Goal: Manage account settings

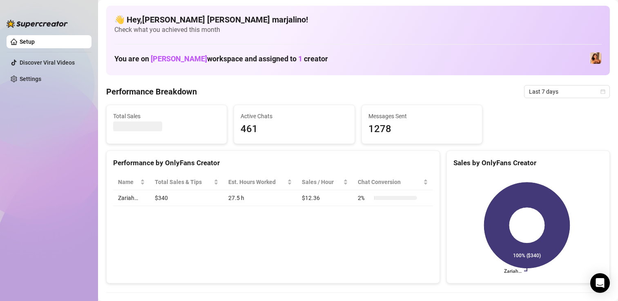
scroll to position [41, 0]
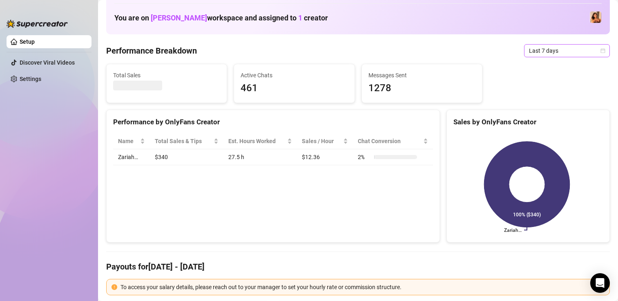
click at [529, 51] on span "Last 7 days" at bounding box center [567, 51] width 76 height 12
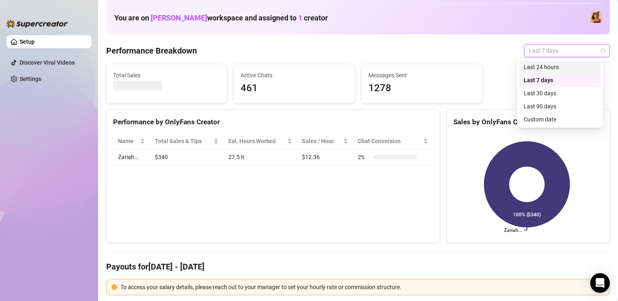
click at [540, 68] on div "Last 24 hours" at bounding box center [560, 67] width 73 height 9
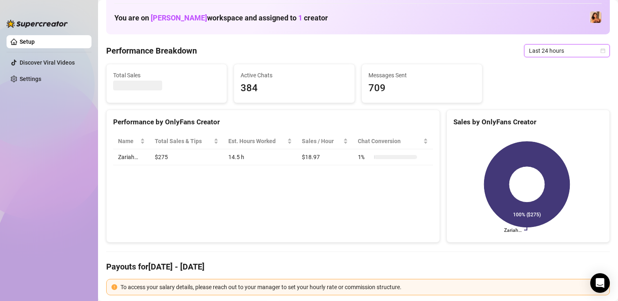
click at [531, 53] on span "Last 24 hours" at bounding box center [567, 51] width 76 height 12
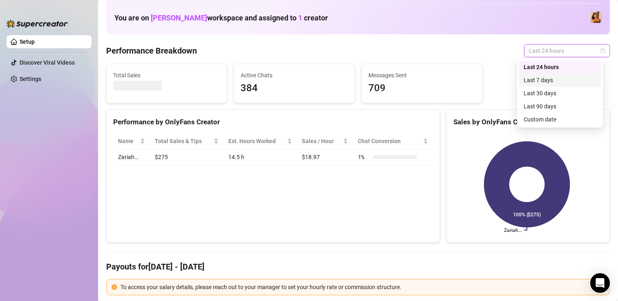
click at [529, 77] on div "Last 7 days" at bounding box center [560, 80] width 73 height 9
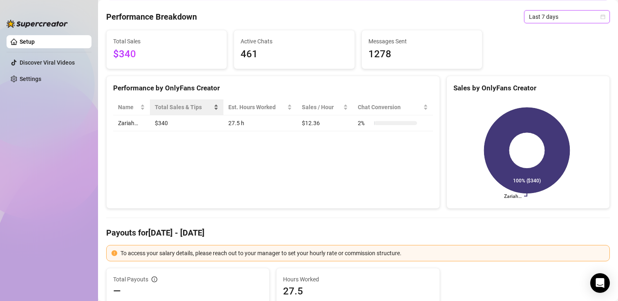
scroll to position [82, 0]
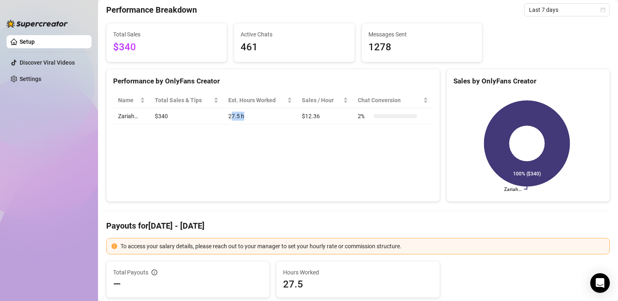
drag, startPoint x: 243, startPoint y: 116, endPoint x: 228, endPoint y: 119, distance: 15.3
click at [228, 119] on td "27.5 h" at bounding box center [260, 116] width 74 height 16
click at [226, 132] on div "Performance by OnlyFans Creator Name Total Sales & Tips Est. Hours Worked Sales…" at bounding box center [273, 135] width 334 height 133
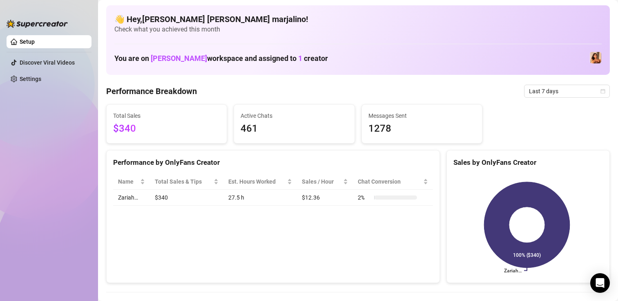
scroll to position [0, 0]
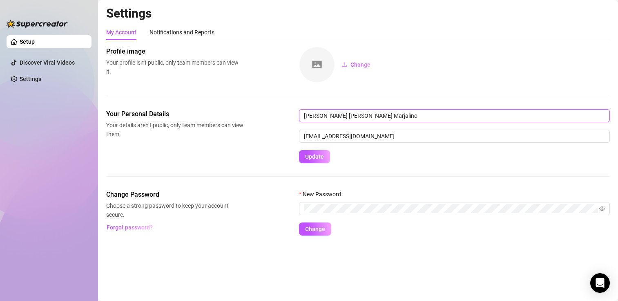
drag, startPoint x: 386, startPoint y: 114, endPoint x: 230, endPoint y: 117, distance: 156.1
click at [230, 117] on div "Your Personal Details Your details aren’t public, only team members can view th…" at bounding box center [358, 136] width 504 height 54
type input "Gab"
click at [32, 49] on ul "Setup Discover Viral Videos Settings" at bounding box center [49, 161] width 85 height 258
